Goal: Information Seeking & Learning: Learn about a topic

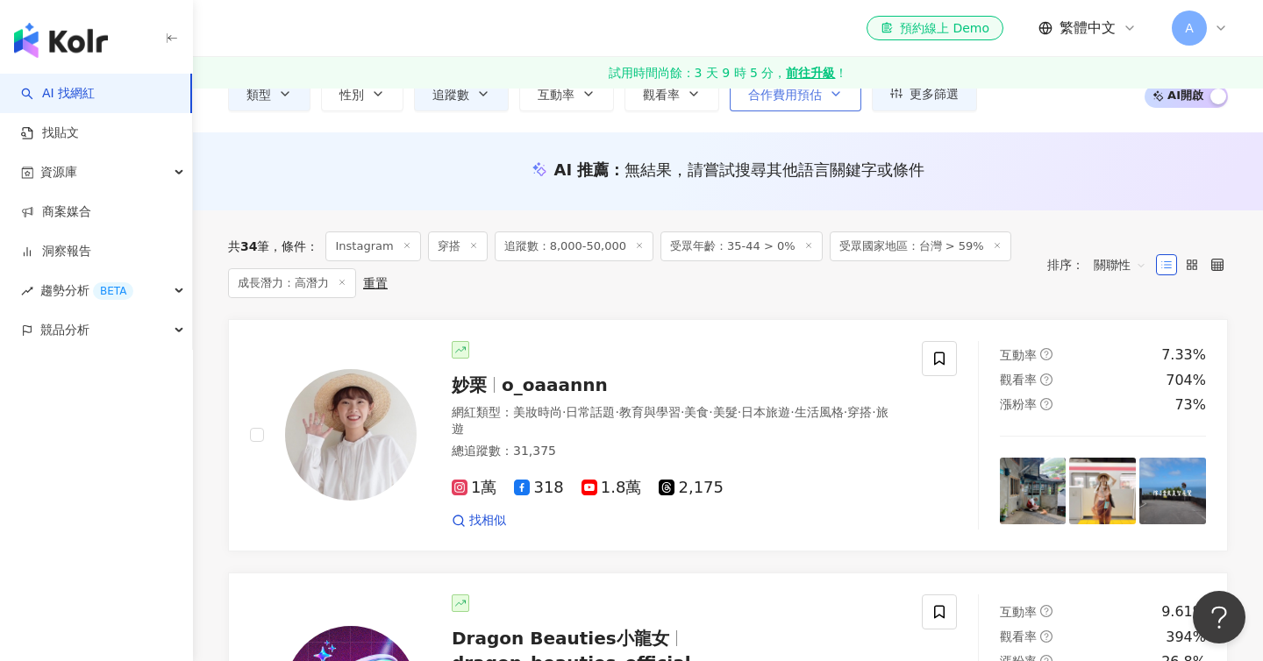
scroll to position [146, 0]
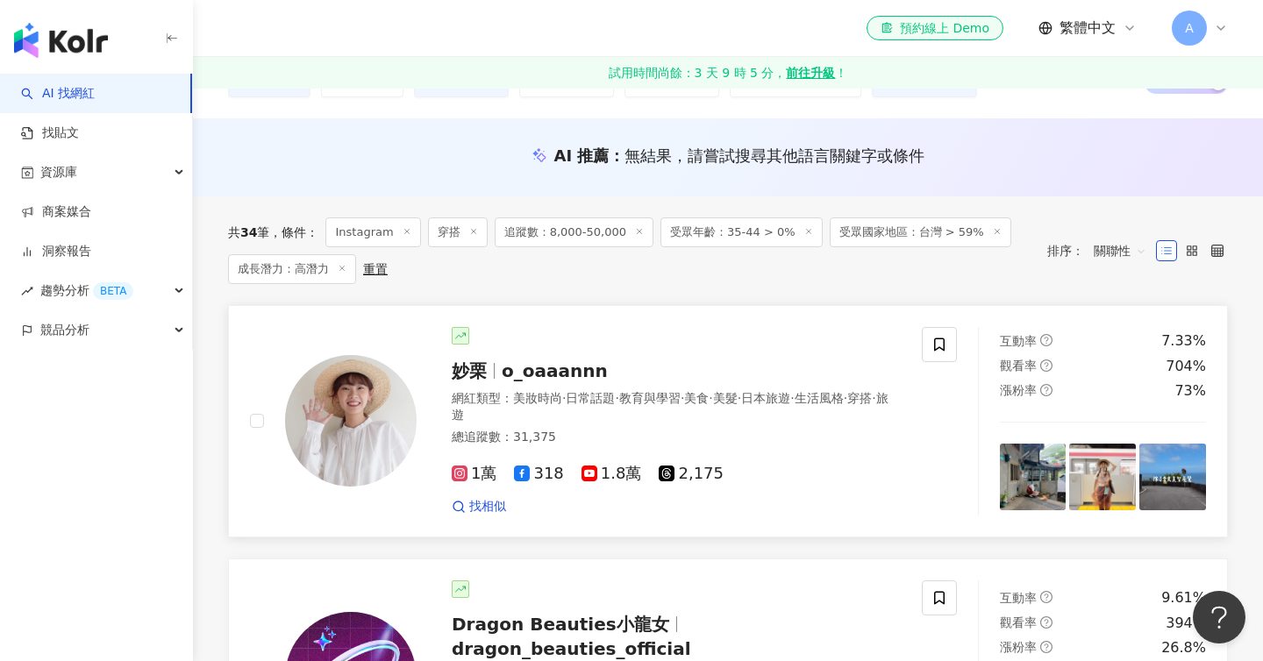
click at [518, 375] on span "o_oaaannn" at bounding box center [555, 370] width 106 height 21
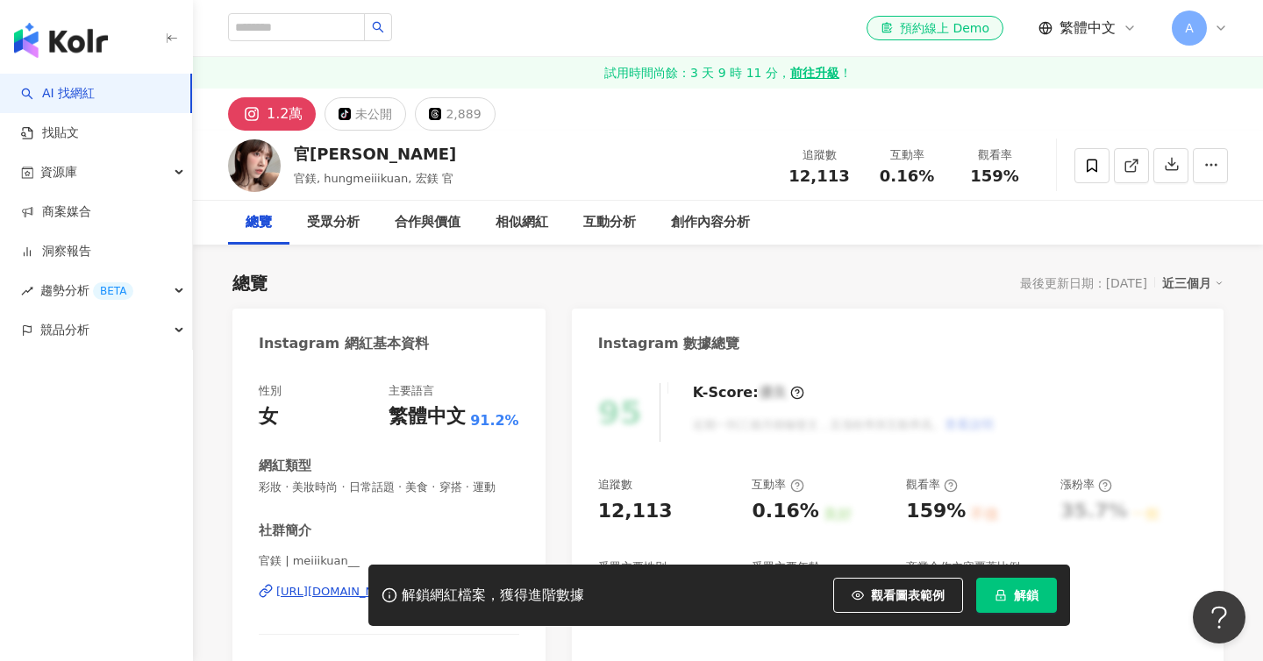
click at [274, 119] on div "1.2萬" at bounding box center [285, 114] width 36 height 25
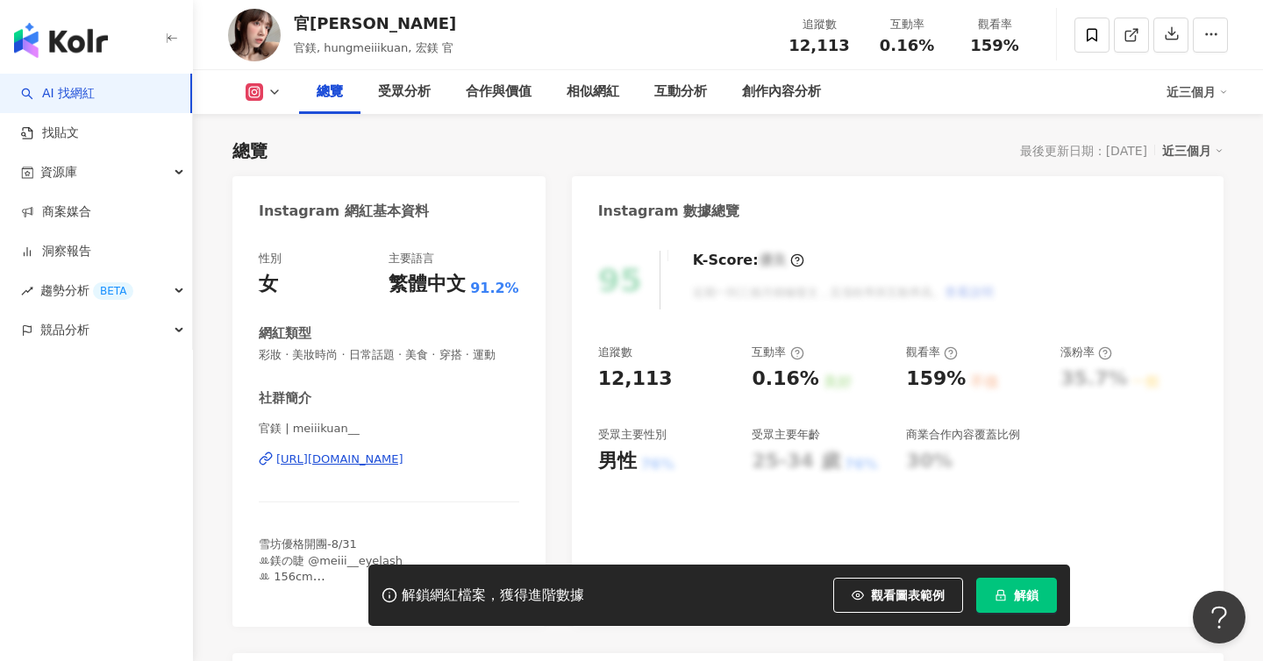
scroll to position [217, 0]
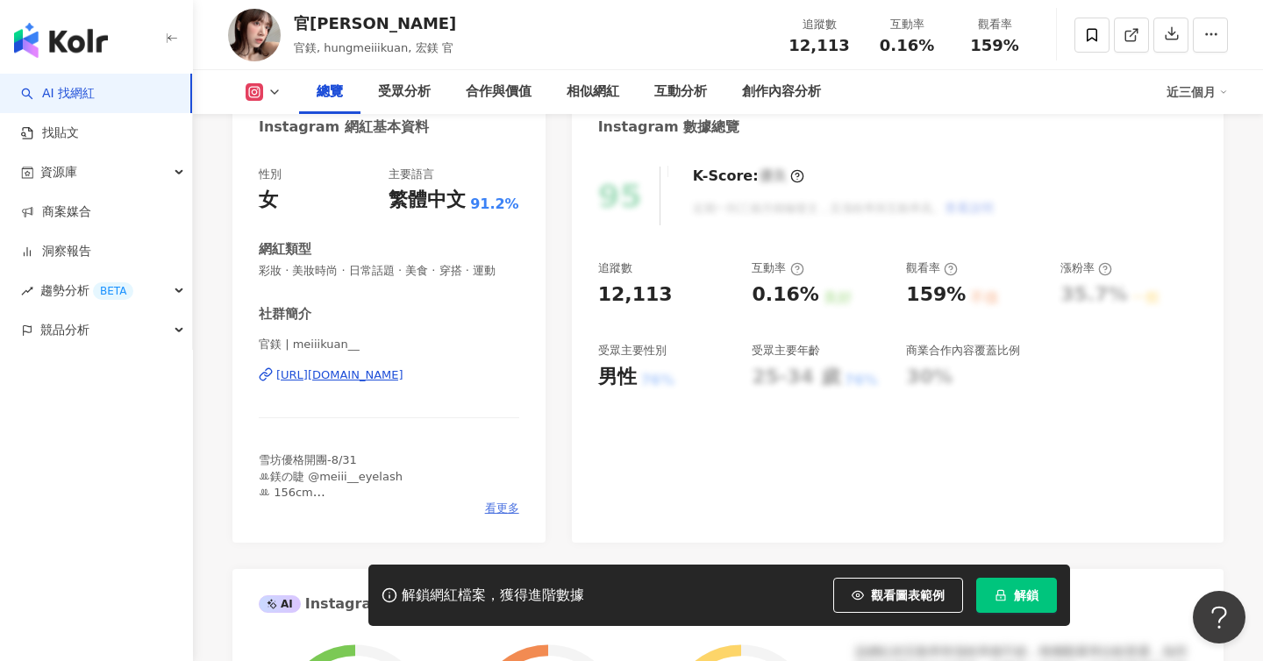
click at [495, 508] on span "看更多" at bounding box center [502, 509] width 34 height 16
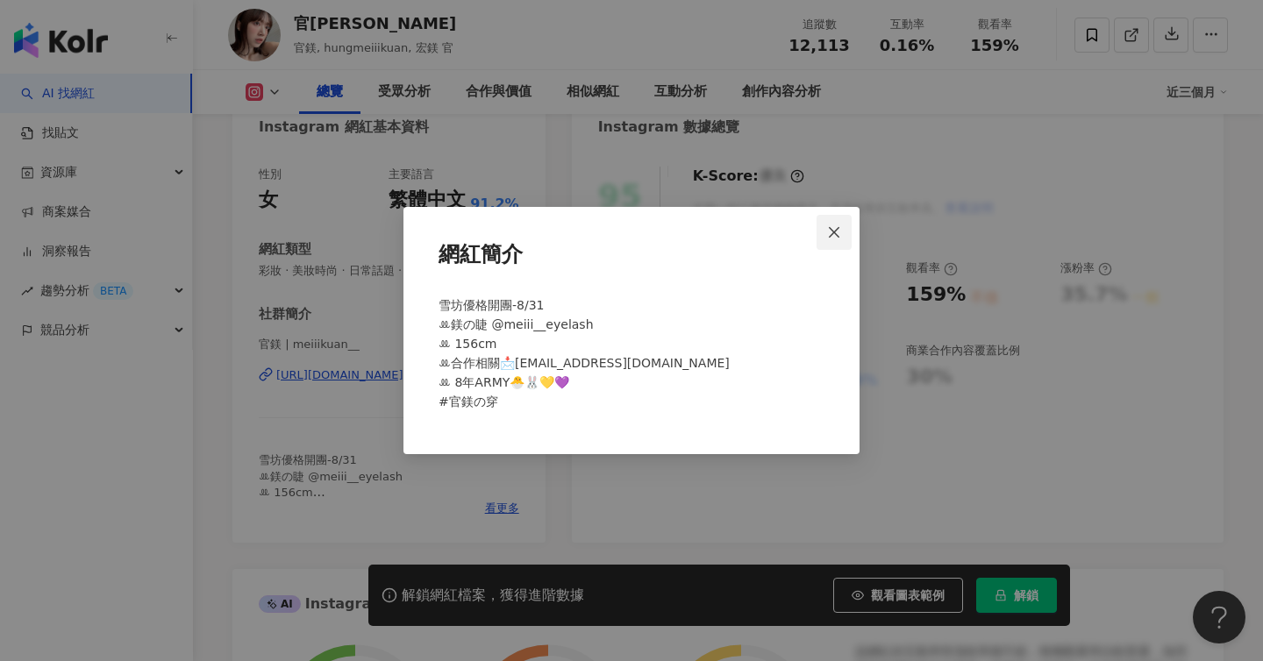
click at [824, 226] on span "Close" at bounding box center [833, 232] width 35 height 14
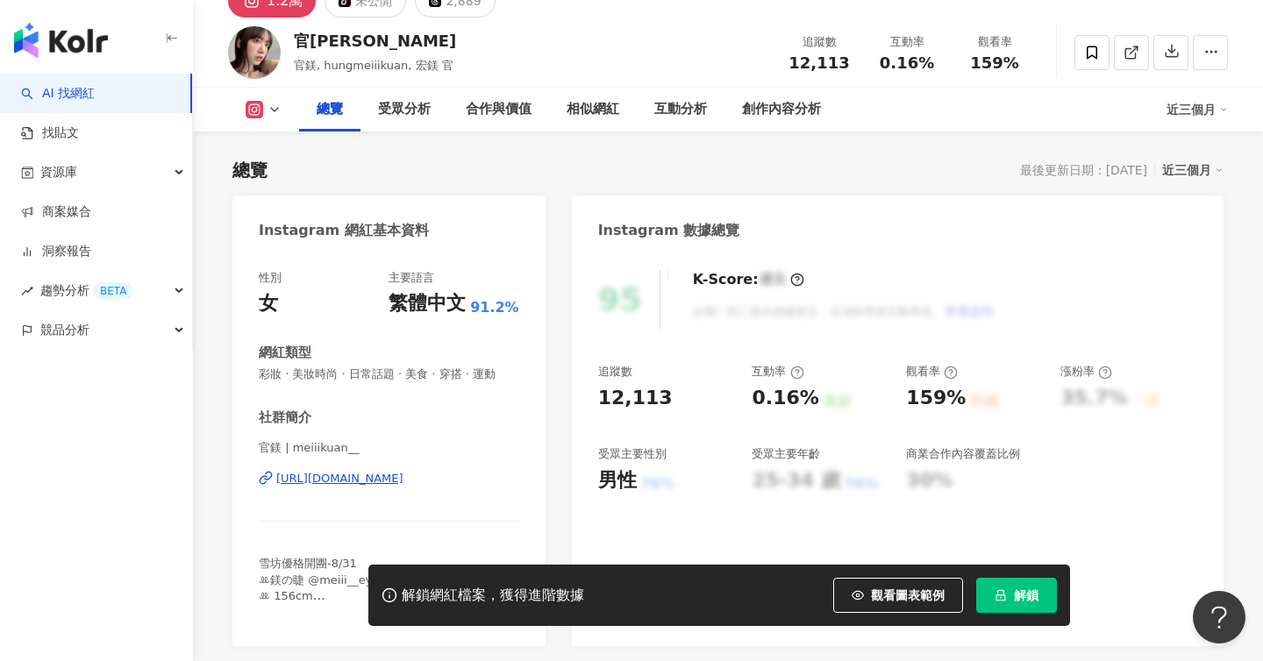
scroll to position [114, 0]
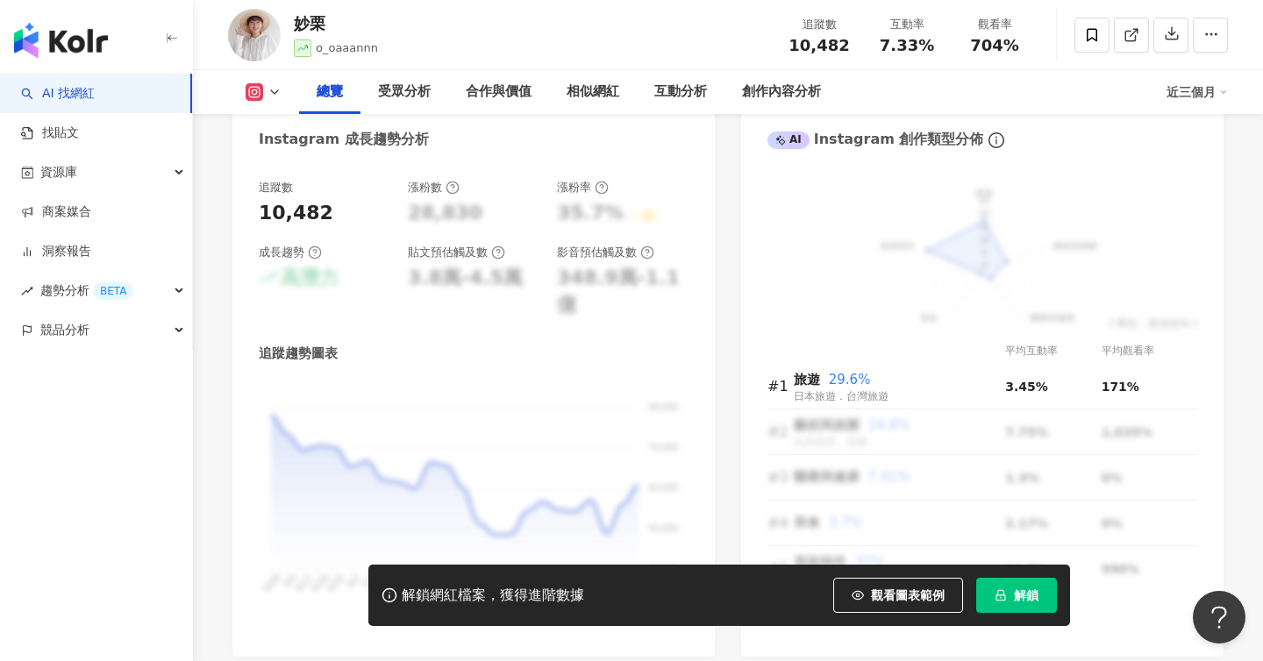
scroll to position [1015, 0]
click at [393, 594] on icon at bounding box center [389, 595] width 16 height 16
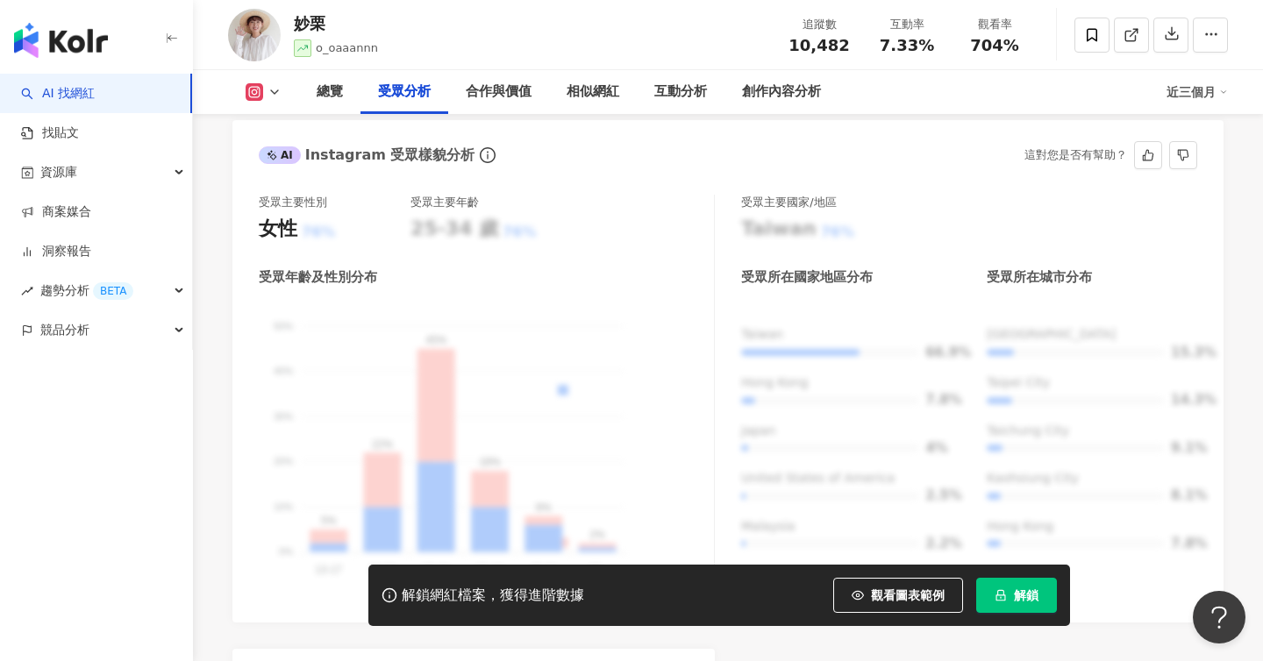
scroll to position [1610, 0]
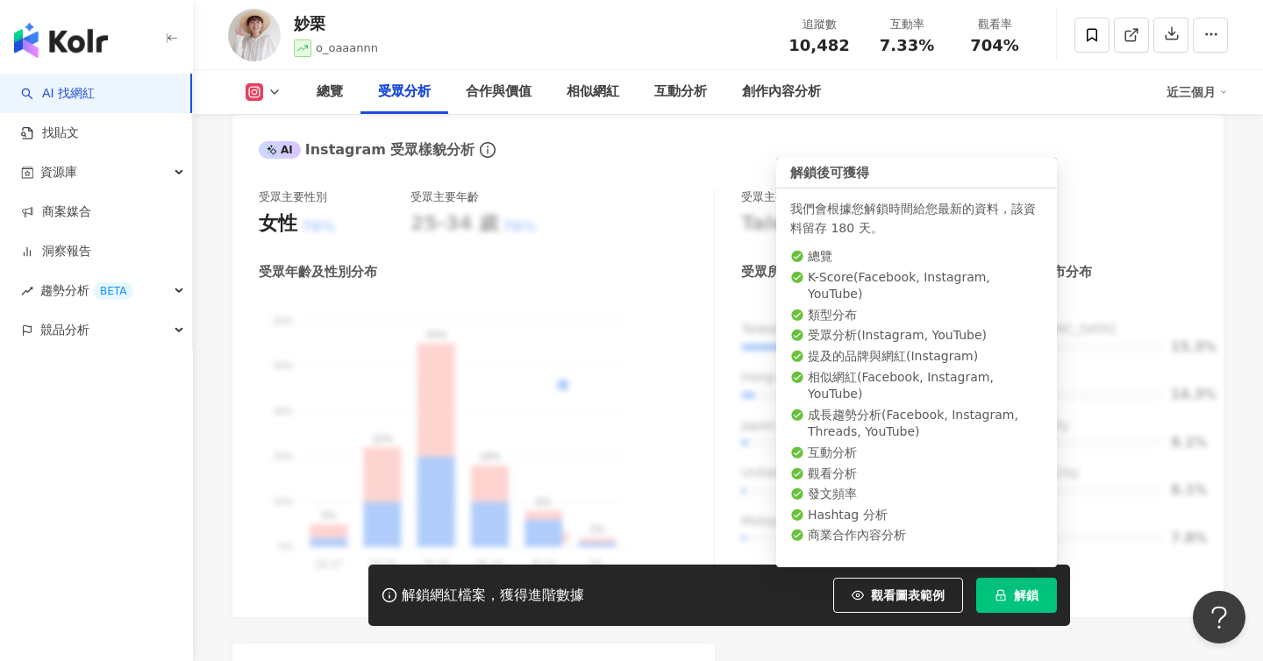
click at [1019, 592] on span "解鎖" at bounding box center [1026, 595] width 25 height 14
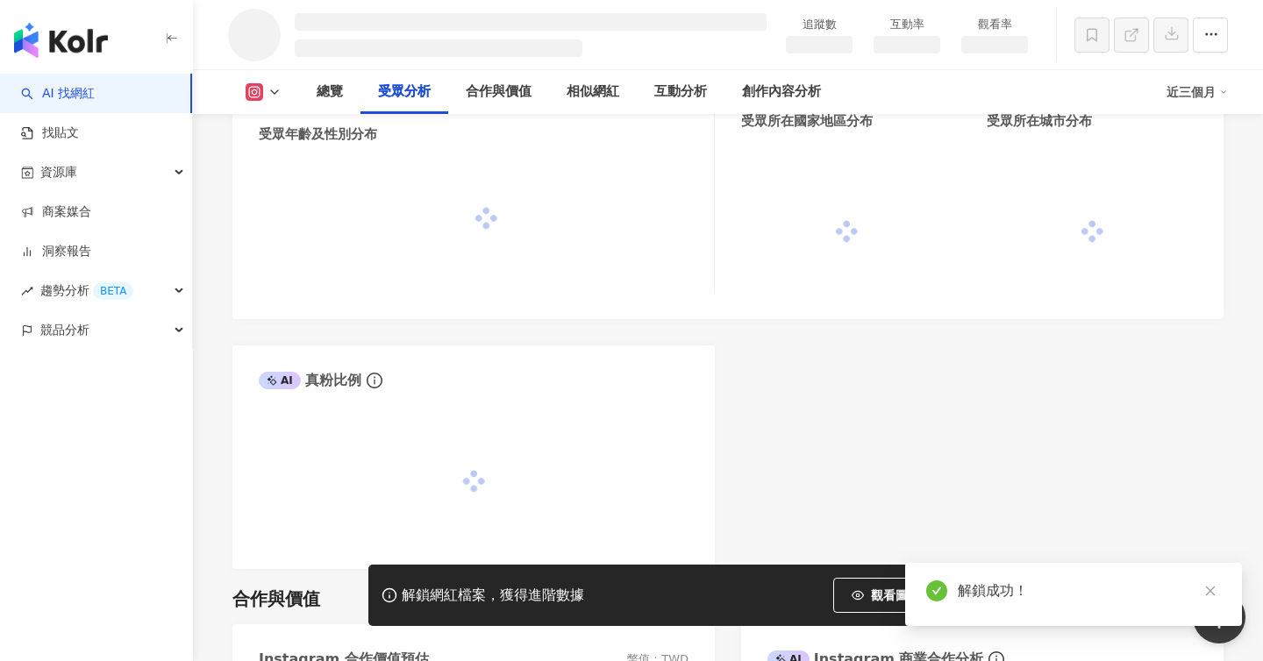
scroll to position [1556, 0]
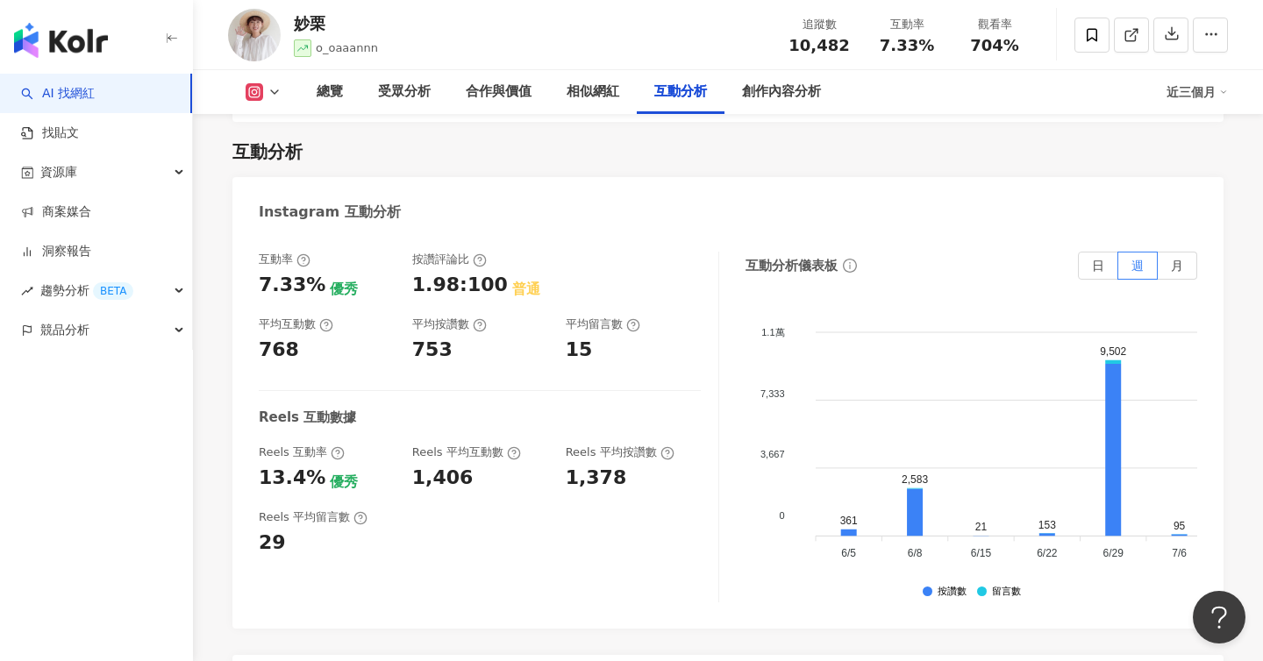
scroll to position [3526, 0]
